Goal: Task Accomplishment & Management: Complete application form

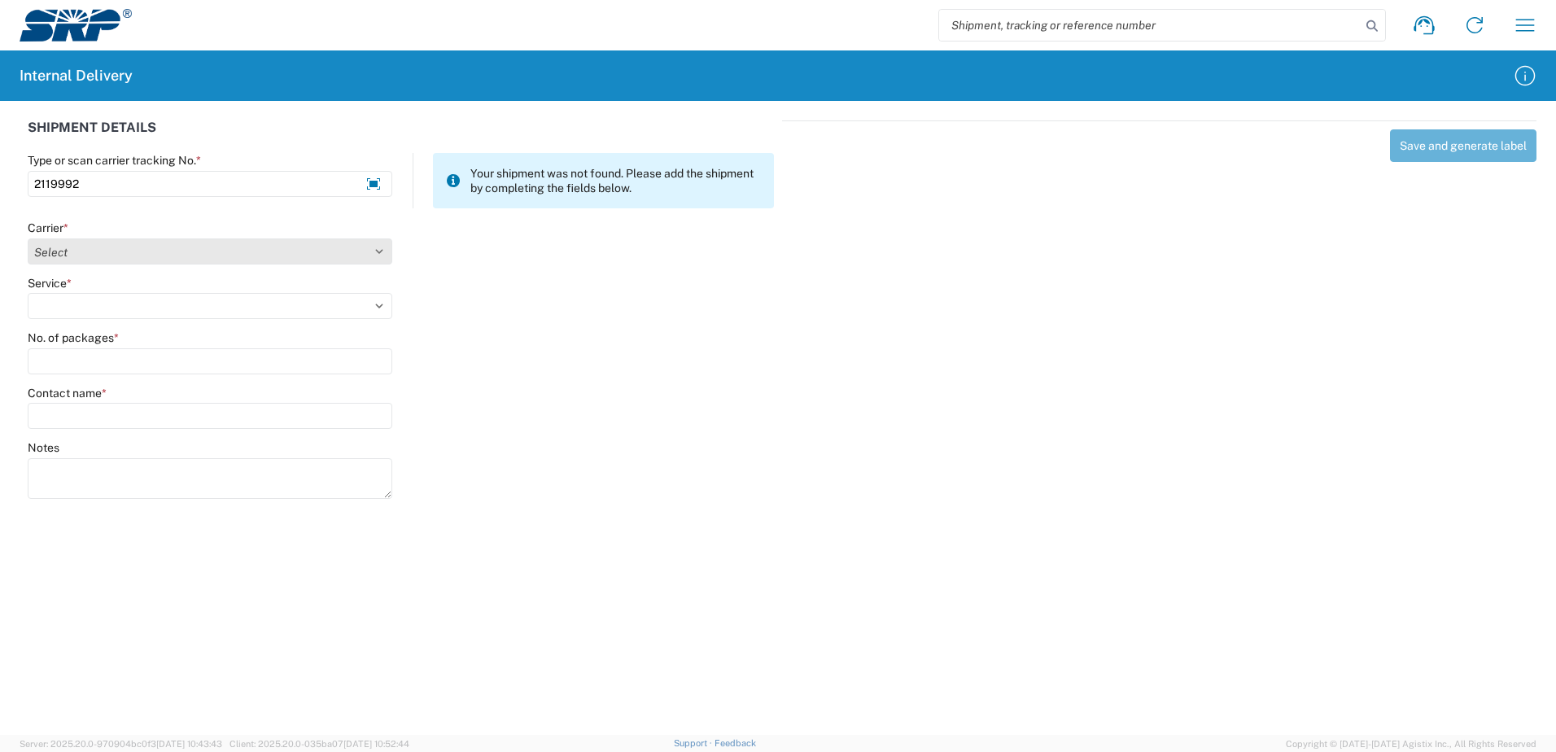
type input "2119992"
click at [379, 252] on select "Select Amazon Logistics ATI Trucking BC Dimerco Logistics Empire Southwest FedE…" at bounding box center [210, 251] width 365 height 26
select select "18714"
click at [28, 238] on select "Select Amazon Logistics ATI Trucking BC Dimerco Logistics Empire Southwest FedE…" at bounding box center [210, 251] width 365 height 26
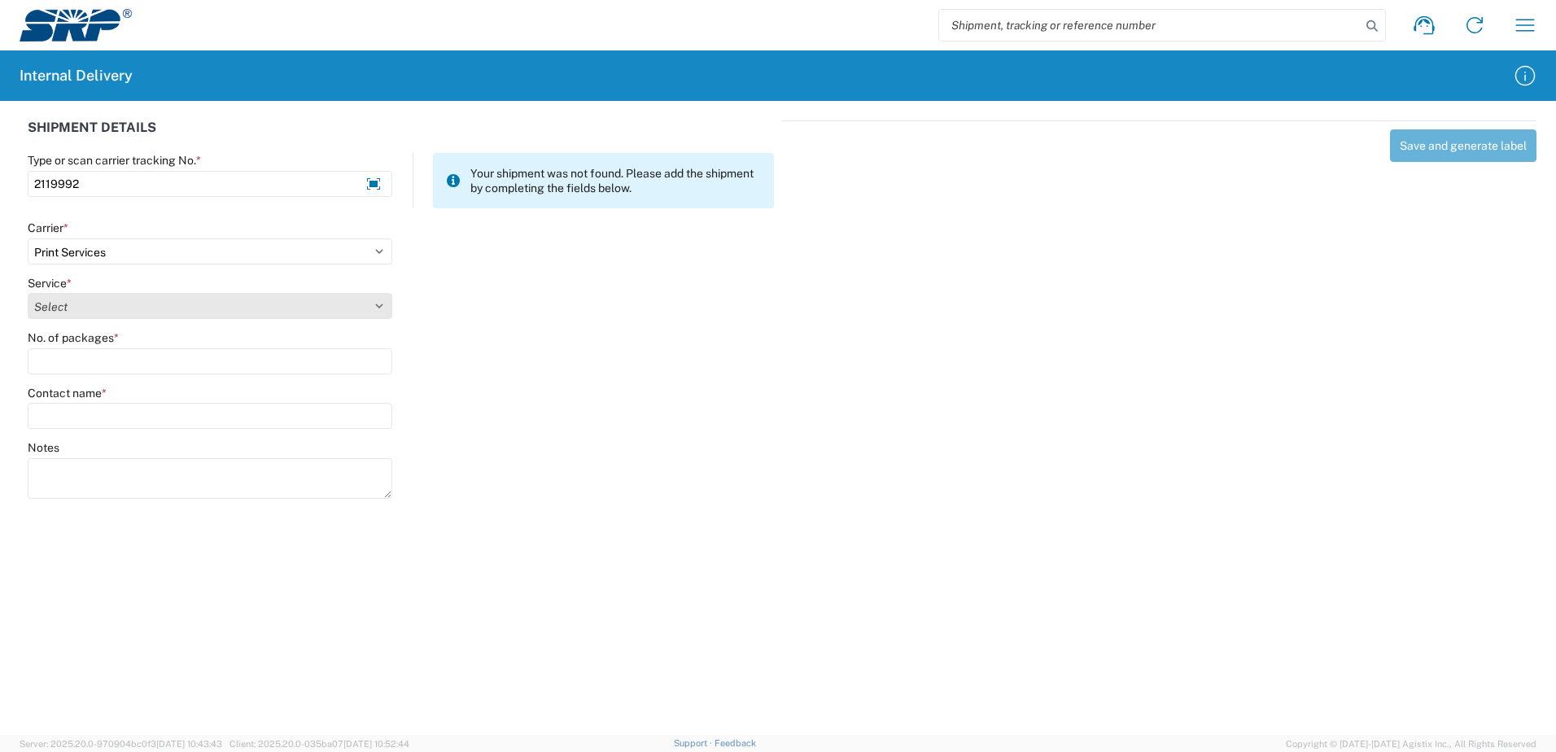
click at [380, 300] on select "Select Ground Inter-office" at bounding box center [210, 306] width 365 height 26
select select "35764"
click at [28, 293] on select "Select Ground Inter-office" at bounding box center [210, 306] width 365 height 26
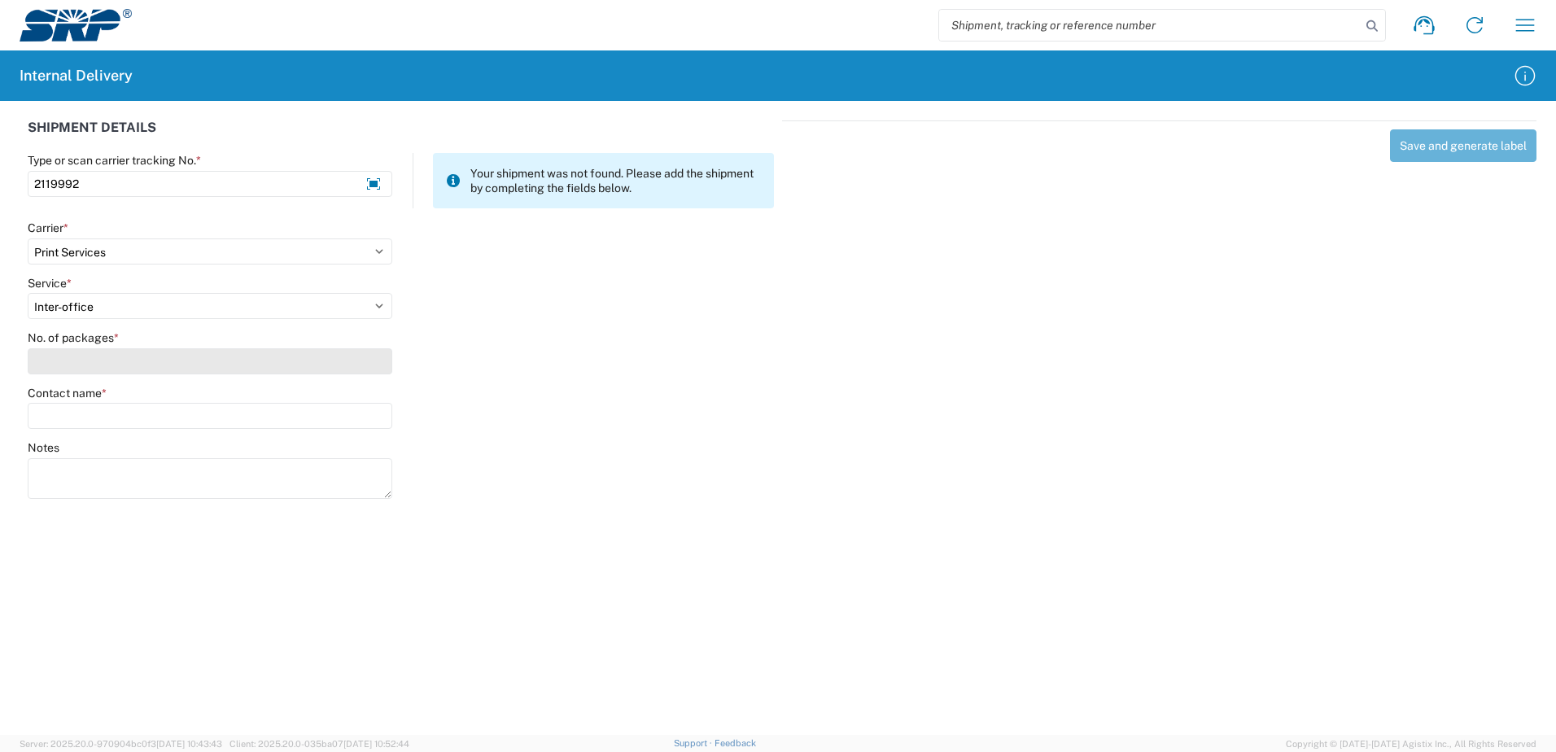
click at [365, 367] on input "No. of packages *" at bounding box center [210, 361] width 365 height 26
type input "2"
click at [217, 414] on input "Contact name *" at bounding box center [210, 416] width 365 height 26
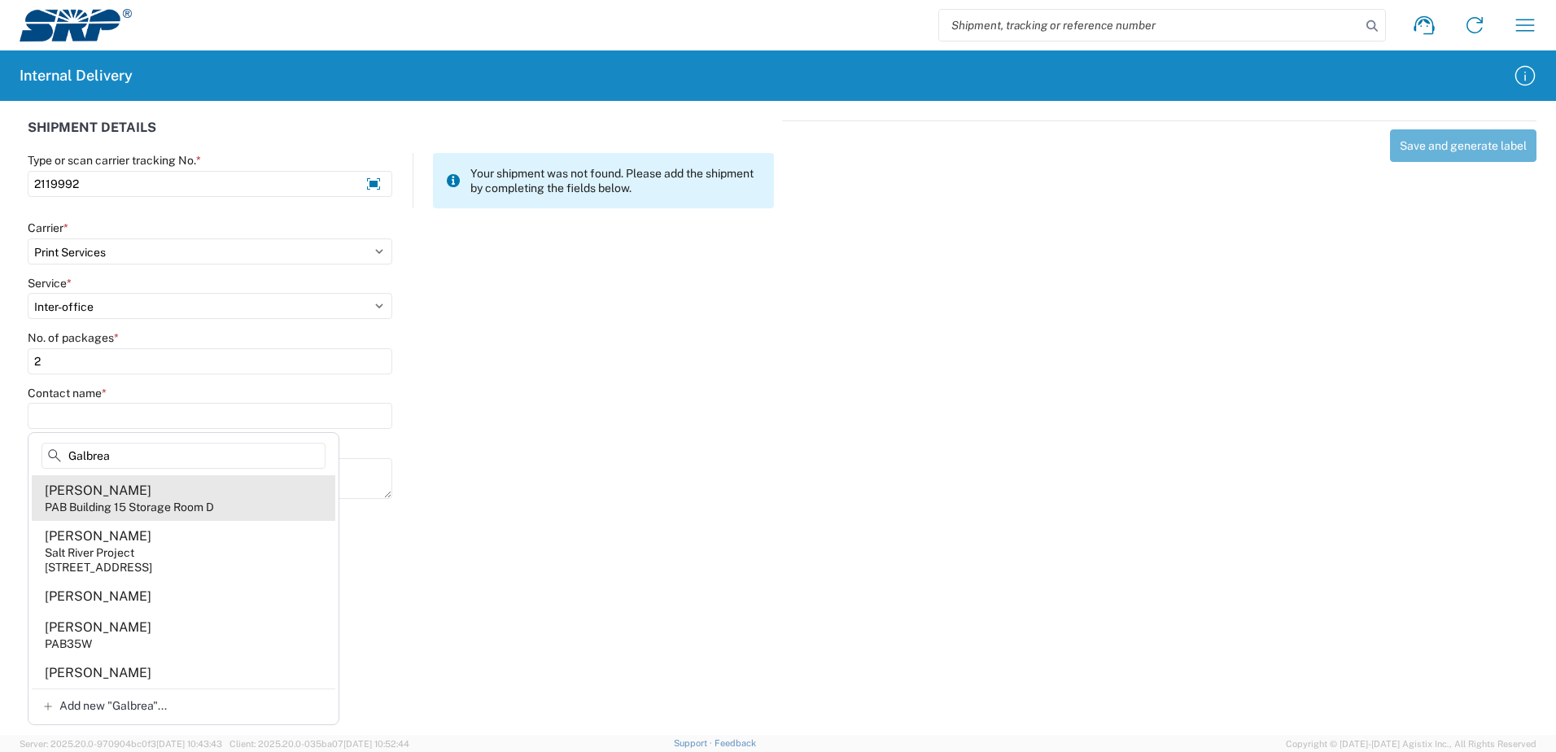
type input "Galbrea"
click at [121, 500] on div "PAB Building 15 Storage Room D" at bounding box center [129, 507] width 169 height 15
type input "[PERSON_NAME]"
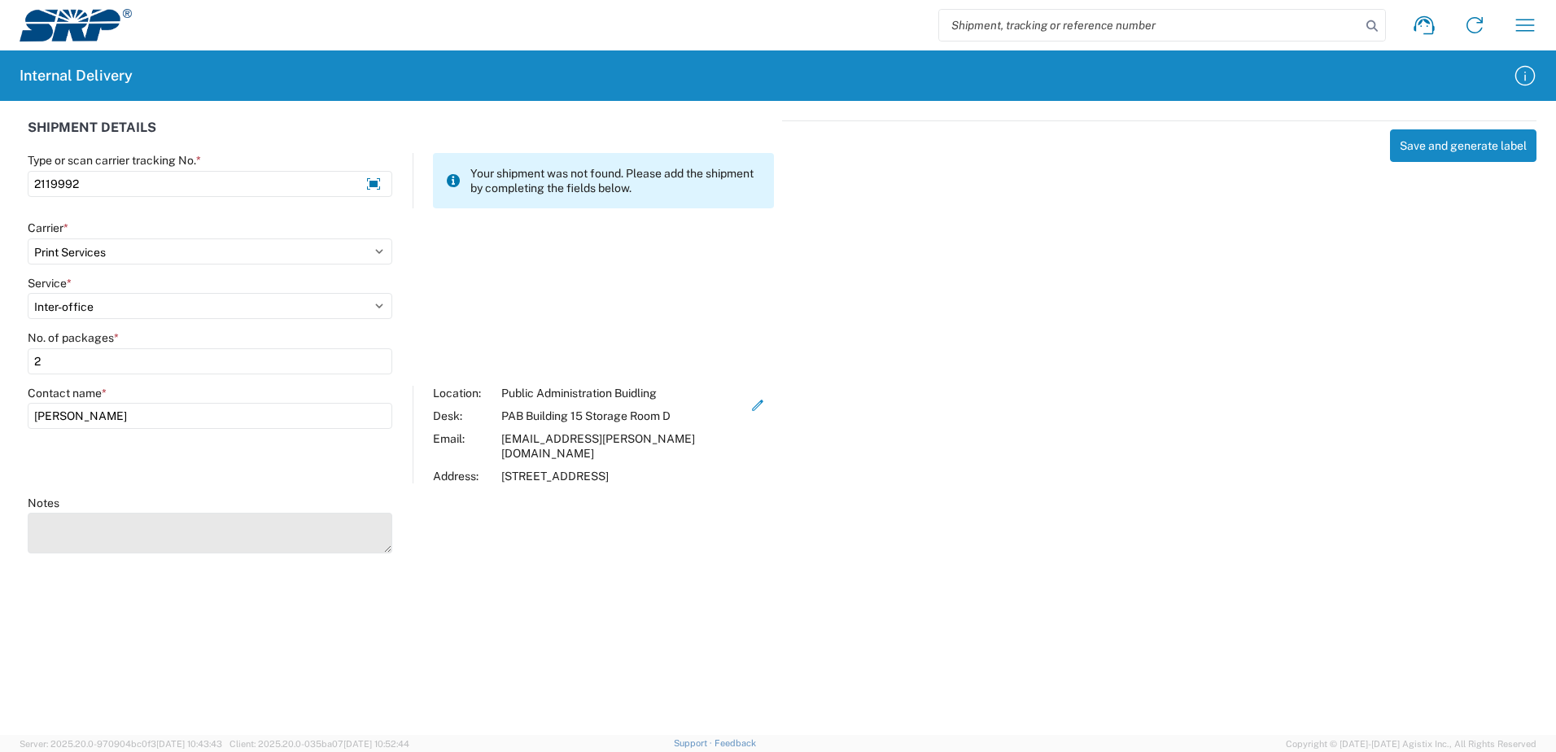
click at [93, 518] on textarea "Notes" at bounding box center [210, 533] width 365 height 41
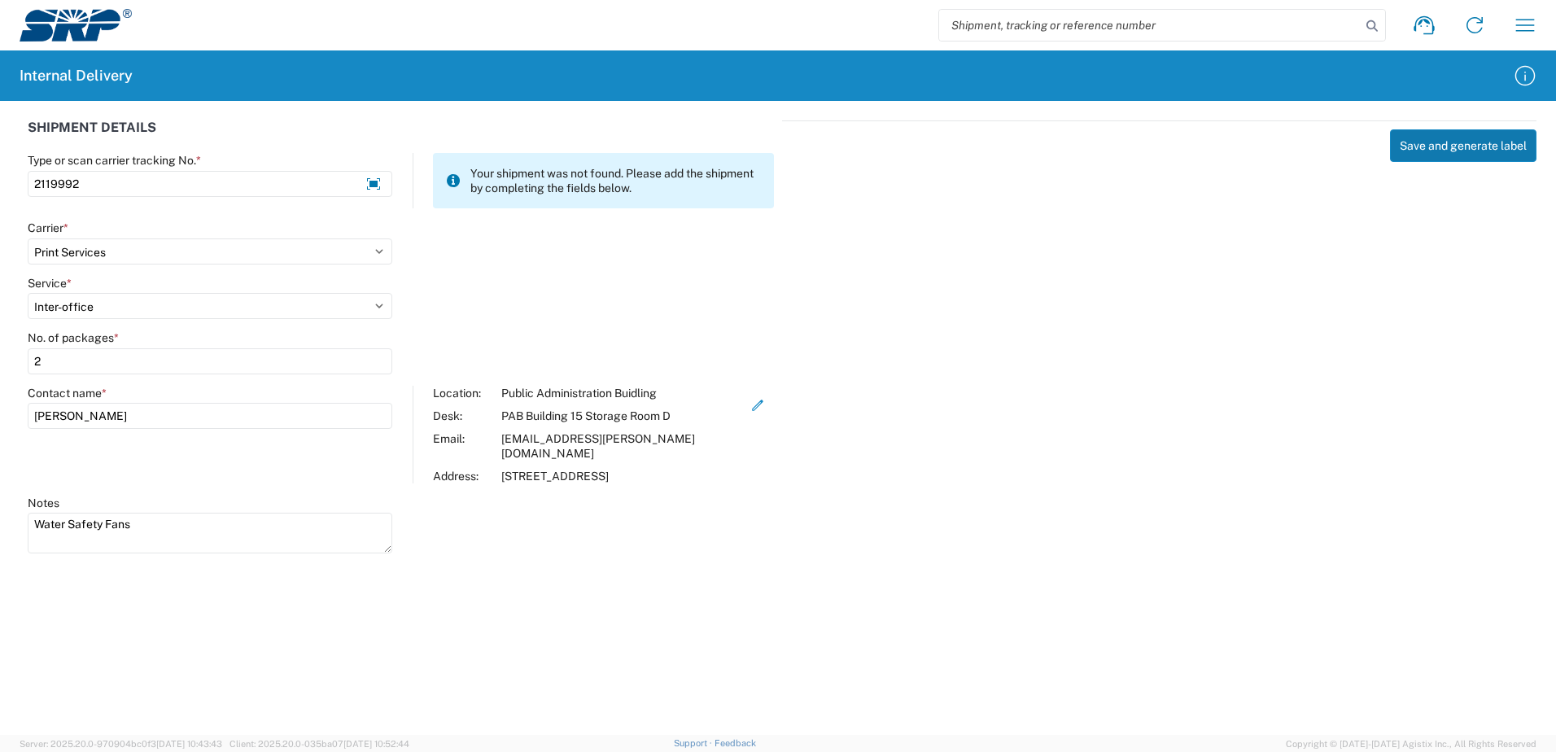
type textarea "Water Safety Fans"
click at [1481, 150] on button "Save and generate label" at bounding box center [1463, 145] width 147 height 33
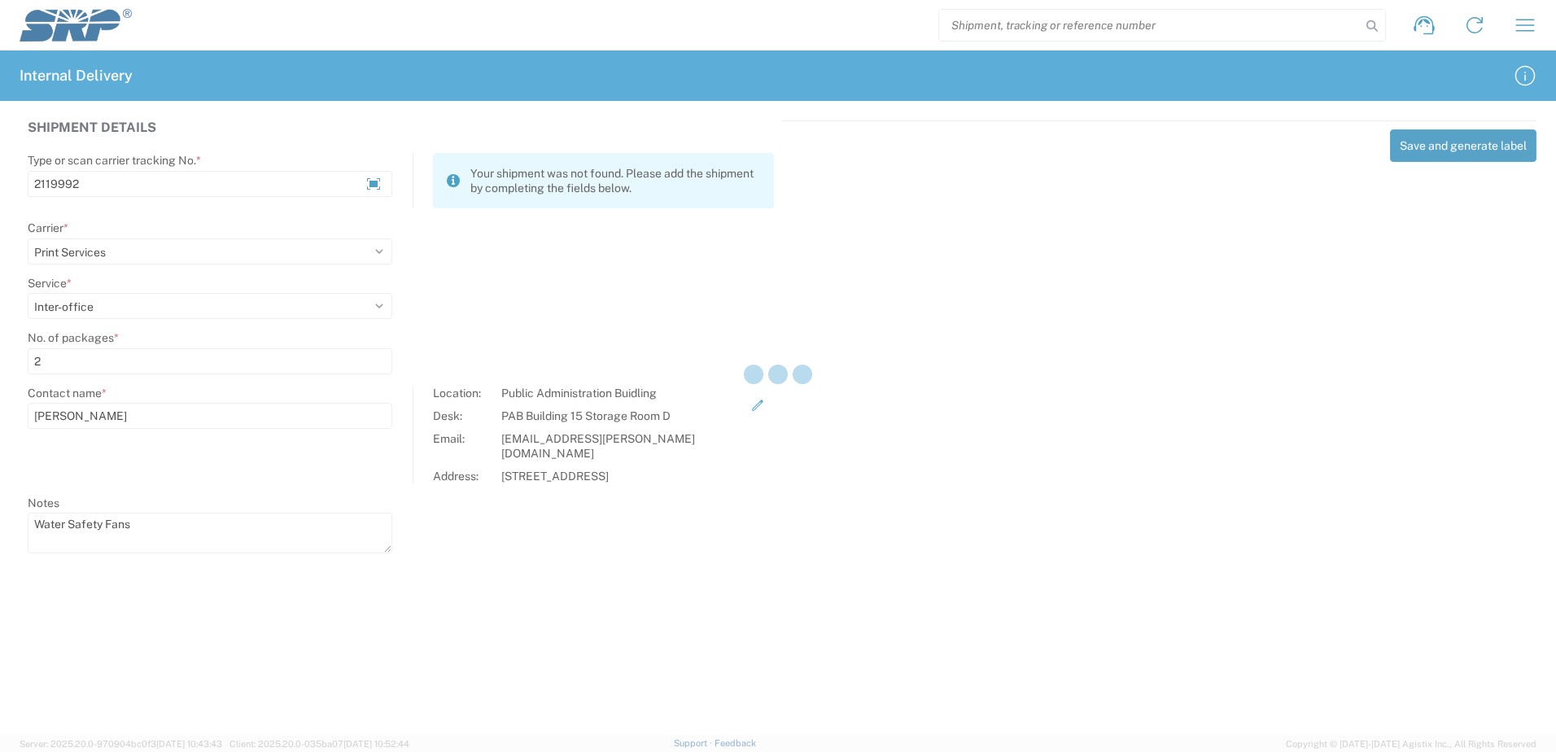
select select
